Goal: Task Accomplishment & Management: Use online tool/utility

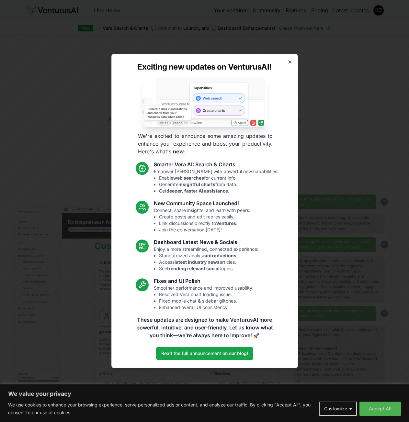
click at [289, 61] on icon "button" at bounding box center [290, 62] width 3 height 3
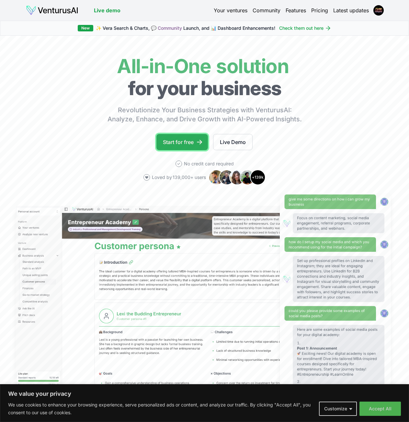
click at [178, 140] on link "Start for free" at bounding box center [182, 142] width 52 height 16
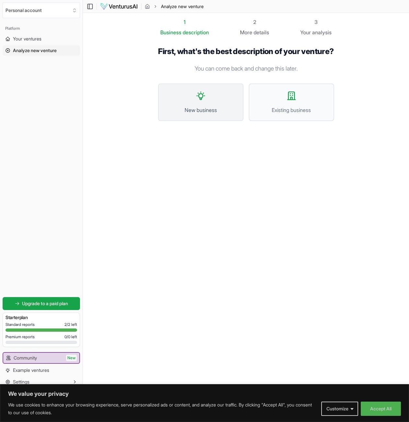
click at [188, 111] on button "New business" at bounding box center [201, 103] width 86 height 38
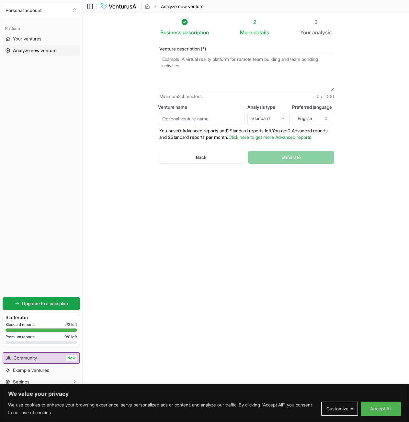
click at [227, 62] on textarea "Venture description (*)" at bounding box center [246, 72] width 176 height 38
paste textarea "Flare Phunk ist ein KI-gestütztes Musikprojekt, das instrumentale Tracks im Sti…"
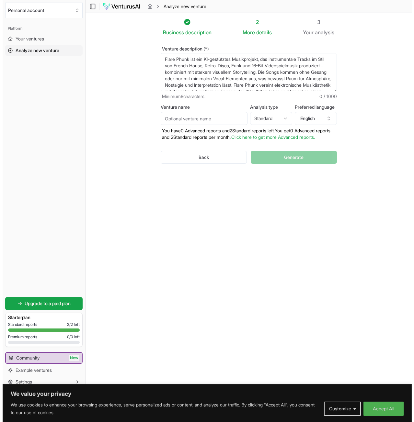
scroll to position [42, 0]
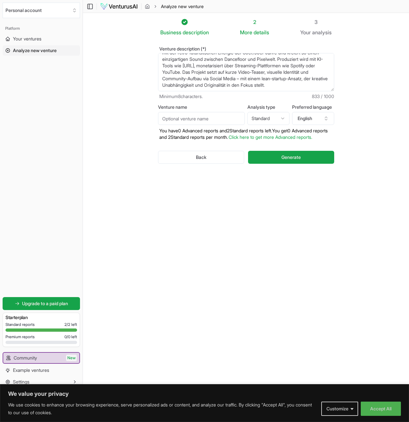
type textarea "Flare Phunk ist ein KI-gestütztes Musikprojekt, das instrumentale Tracks im Sti…"
click at [221, 119] on input "Venture name" at bounding box center [201, 118] width 87 height 13
type input "Flare Phunk"
click at [318, 118] on button "English" at bounding box center [313, 118] width 42 height 13
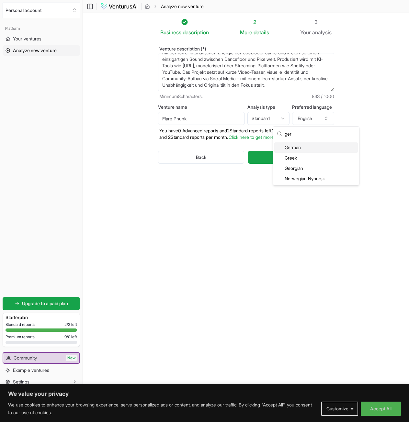
type input "ger"
click at [310, 146] on div "German" at bounding box center [316, 148] width 84 height 10
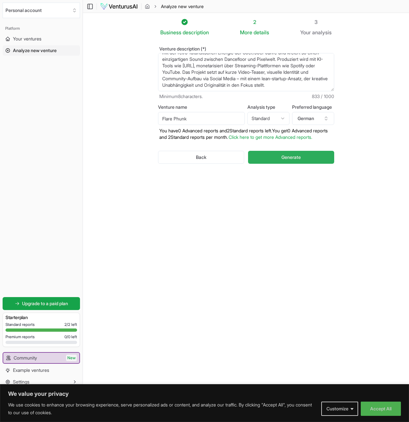
click at [312, 164] on button "Generate" at bounding box center [291, 157] width 86 height 13
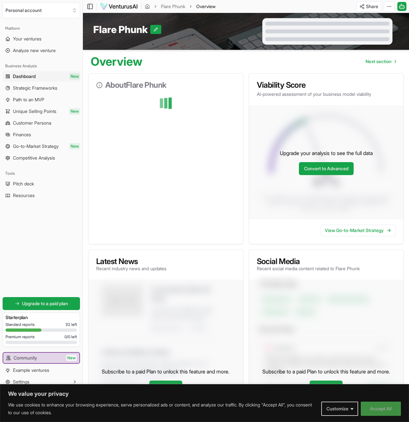
click at [371, 410] on button "Accept All" at bounding box center [381, 409] width 40 height 14
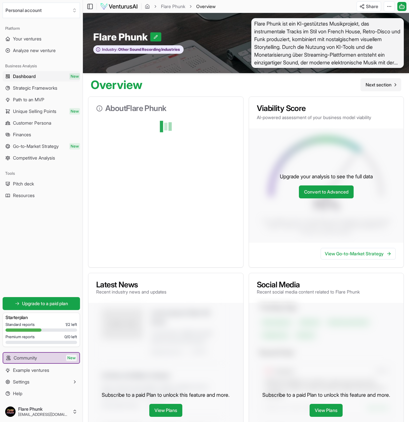
click at [378, 87] on span "Next section" at bounding box center [379, 85] width 26 height 6
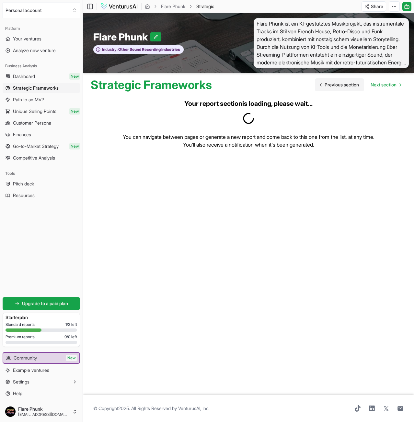
click at [344, 87] on span "Previous section" at bounding box center [342, 85] width 34 height 6
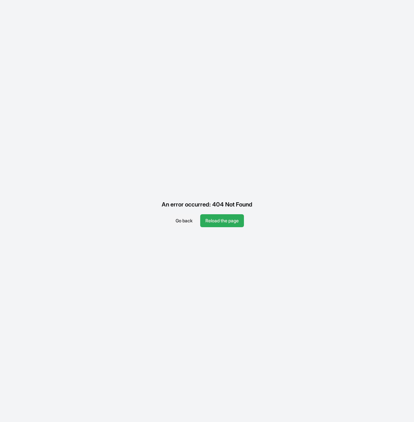
click at [214, 221] on button "Reload the page" at bounding box center [222, 220] width 44 height 13
click at [188, 220] on button "Go back" at bounding box center [183, 220] width 27 height 13
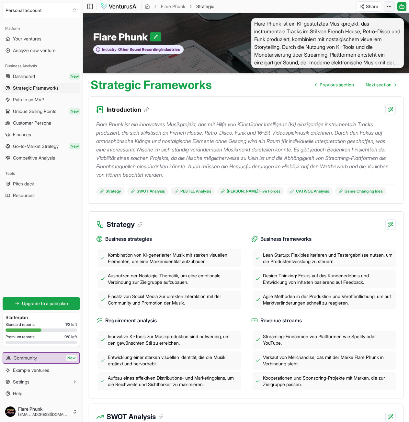
click at [388, 7] on html "Personal account Platform Your ventures Analyze new venture Business Analysis D…" at bounding box center [204, 211] width 409 height 422
click at [376, 28] on div "Download PDF" at bounding box center [364, 30] width 53 height 10
click at [147, 7] on icon "breadcrumb" at bounding box center [147, 6] width 5 height 5
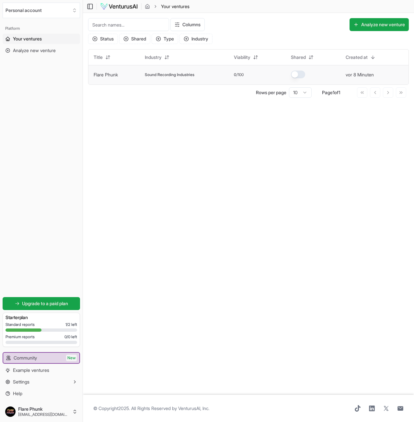
click at [153, 75] on span "Sound Recording Industries" at bounding box center [170, 74] width 50 height 5
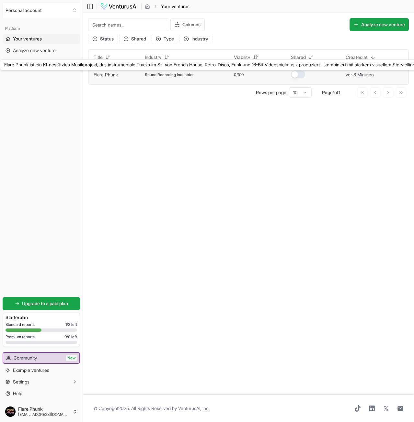
click at [104, 74] on link "Flare Phunk" at bounding box center [106, 75] width 24 height 6
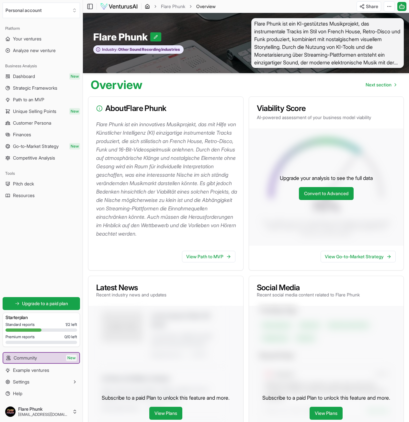
click at [145, 5] on icon "breadcrumb" at bounding box center [147, 6] width 5 height 5
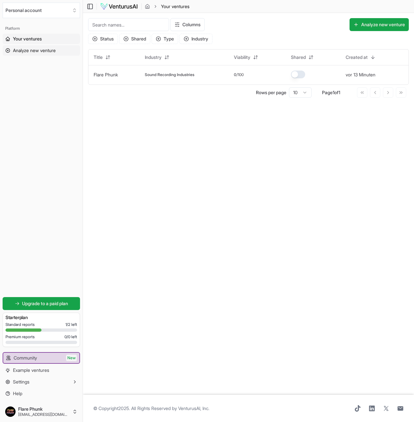
click at [36, 48] on span "Analyze new venture" at bounding box center [34, 50] width 43 height 6
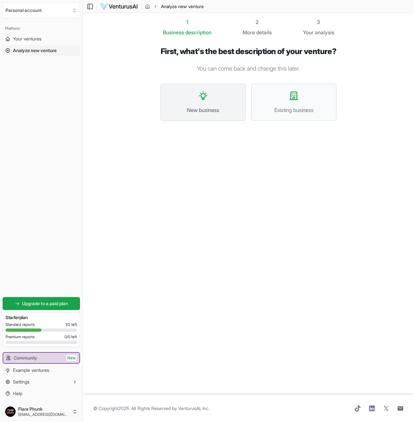
click at [203, 112] on button "New business" at bounding box center [203, 103] width 86 height 38
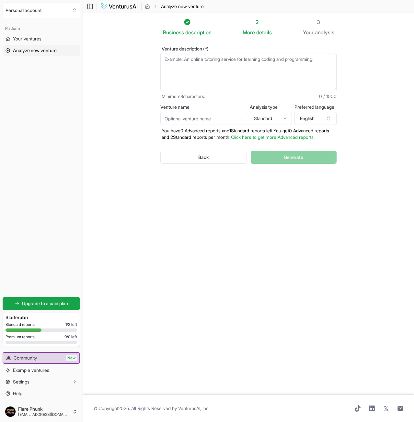
click at [184, 70] on textarea "Venture description (*)" at bounding box center [248, 72] width 176 height 38
paste textarea "Flare Phunk ist ein KI-basiertes Musikprojekt, das French House mit Genres wie …"
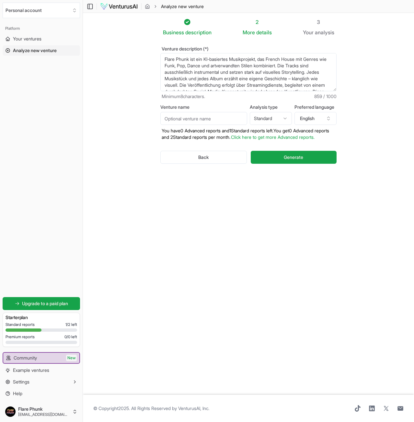
drag, startPoint x: 164, startPoint y: 59, endPoint x: 190, endPoint y: 62, distance: 25.8
click at [190, 62] on textarea "Flare Phunk ist ein KI-basiertes Musikprojekt, das French House mit Genres wie …" at bounding box center [248, 72] width 176 height 38
type textarea "Flare Phunk ist ein KI-basiertes Musikprojekt, das French House mit Genres wie …"
click at [192, 116] on input "Venture name" at bounding box center [203, 118] width 87 height 13
paste input "Flare Phunk"
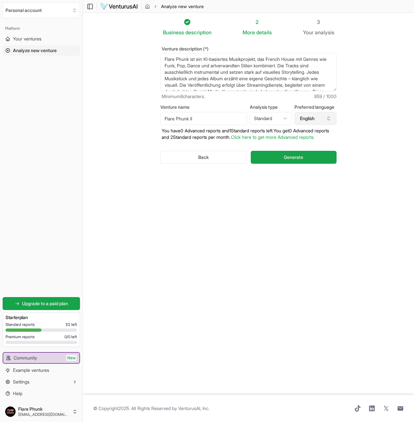
type input "Flare Phunk II"
click at [313, 119] on button "English" at bounding box center [315, 118] width 42 height 13
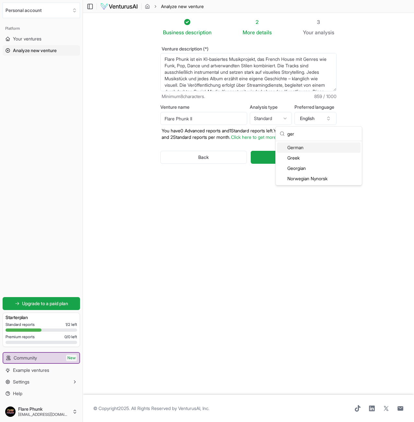
type input "ger"
click at [309, 145] on div "German" at bounding box center [319, 148] width 84 height 10
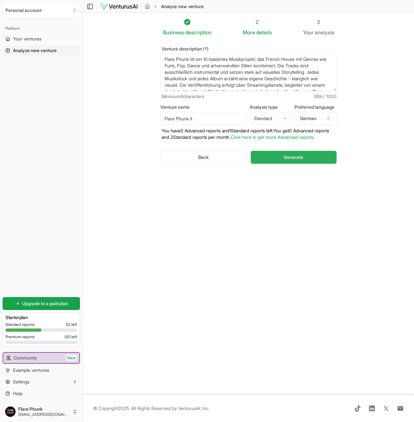
click at [308, 161] on button "Generate" at bounding box center [294, 157] width 86 height 13
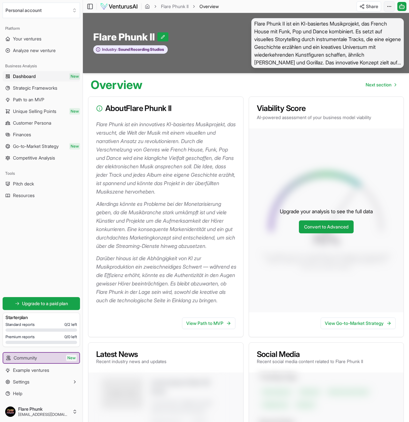
click at [388, 6] on html "Personal account Platform Your ventures Analyze new venture Business Analysis D…" at bounding box center [204, 211] width 409 height 422
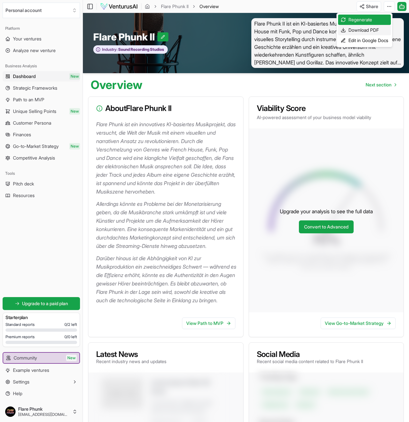
click at [374, 28] on div "Download PDF" at bounding box center [364, 30] width 53 height 10
